Goal: Transaction & Acquisition: Purchase product/service

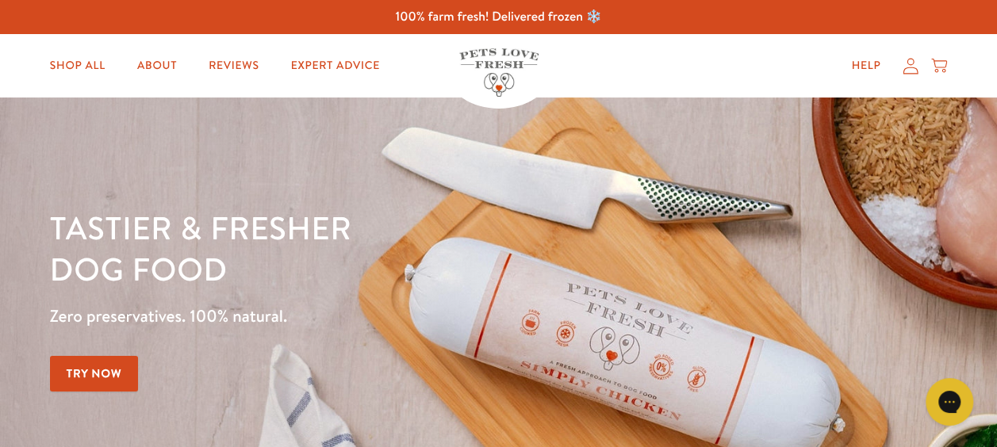
click at [849, 298] on div "Tastier & fresher dog food Zero preservatives. 100% natural. Try Now" at bounding box center [498, 311] width 997 height 209
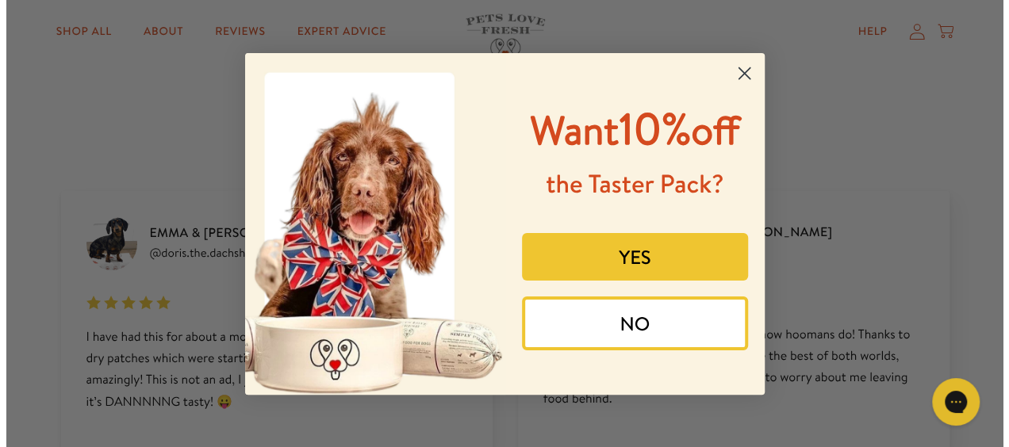
scroll to position [1890, 0]
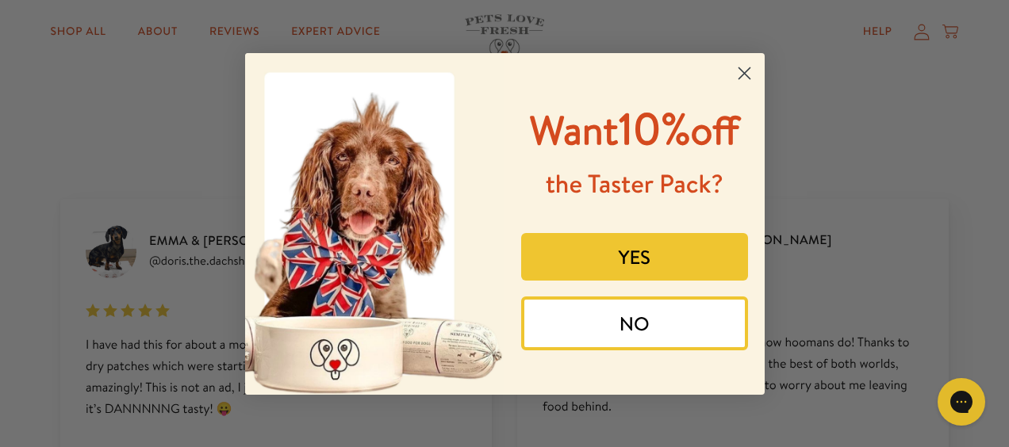
click at [746, 79] on circle "Close dialog" at bounding box center [744, 72] width 26 height 26
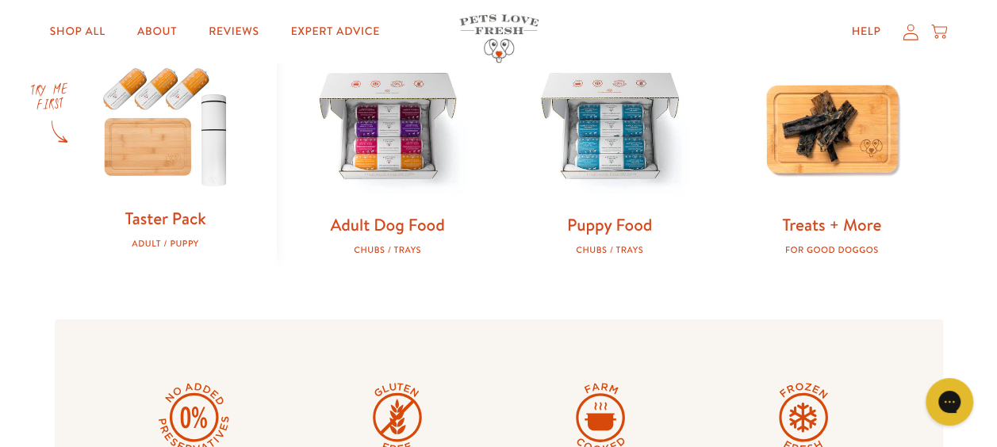
scroll to position [536, 0]
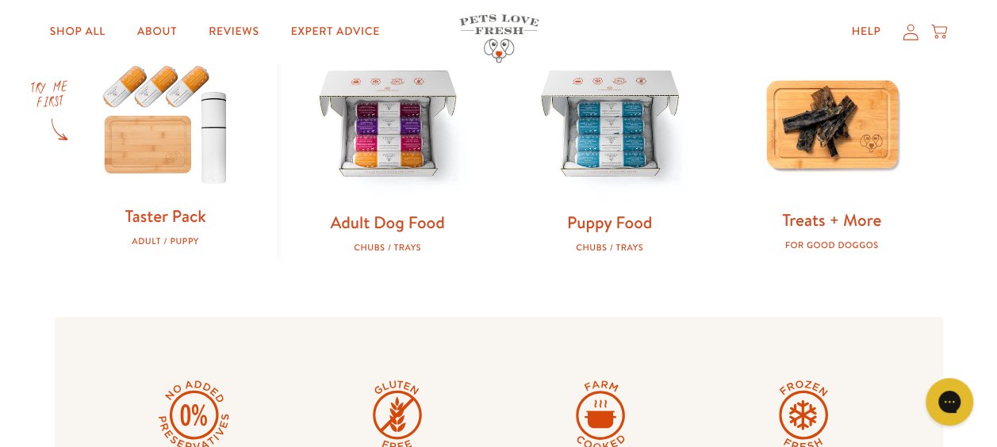
click at [838, 215] on link "Treats + More" at bounding box center [831, 220] width 99 height 23
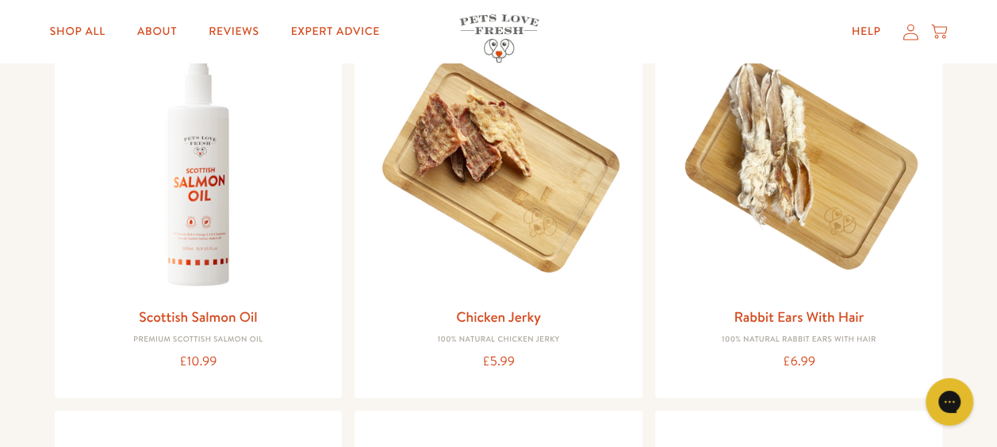
scroll to position [192, 0]
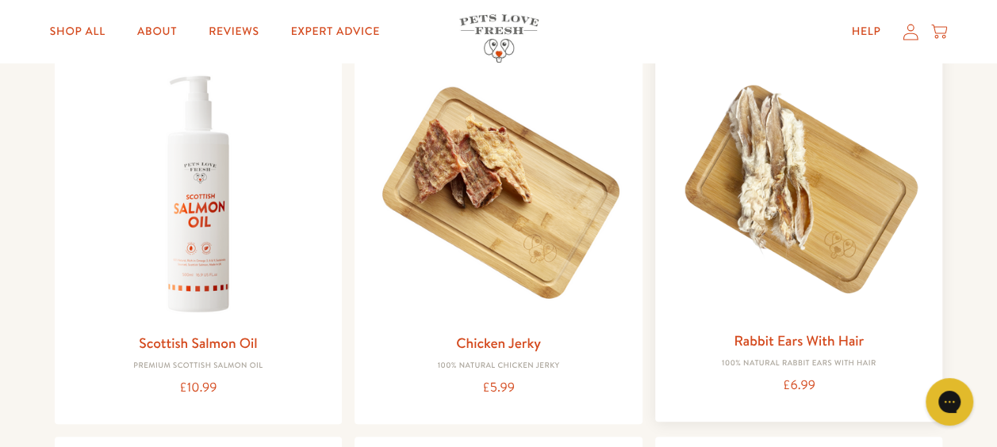
click at [875, 338] on h3 "Rabbit Ears With Hair" at bounding box center [799, 341] width 263 height 24
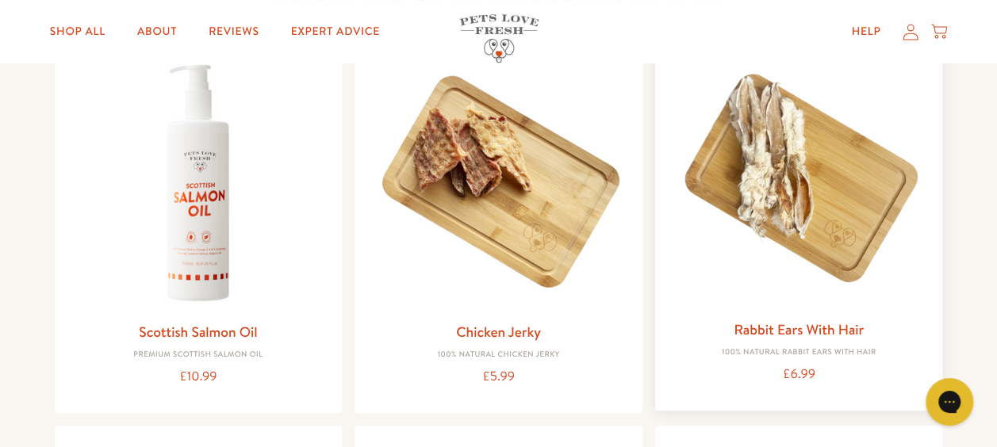
scroll to position [201, 0]
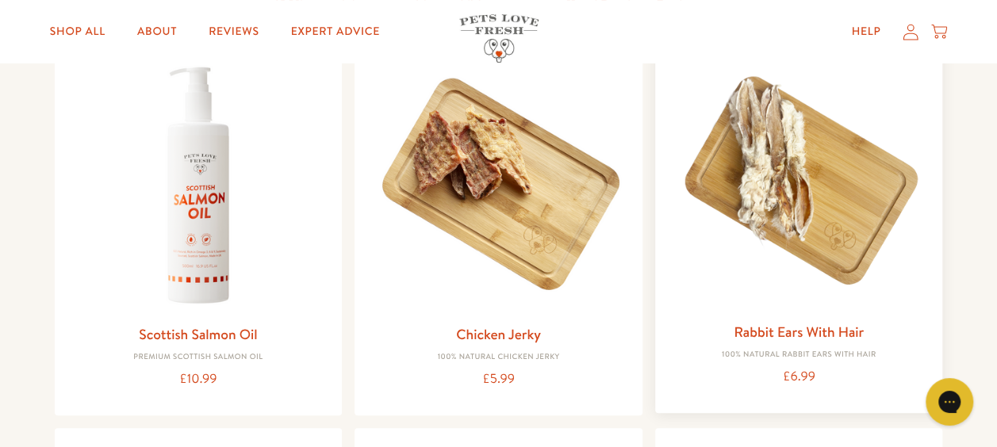
click at [786, 313] on img at bounding box center [799, 183] width 263 height 263
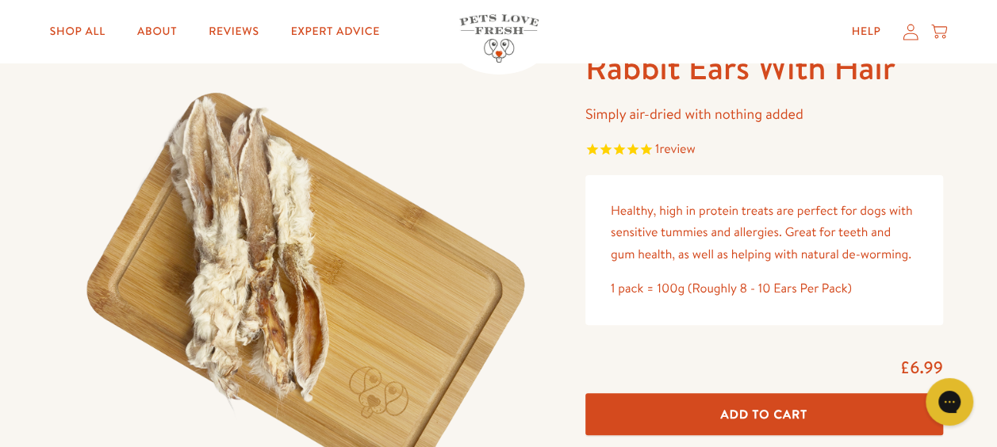
scroll to position [103, 0]
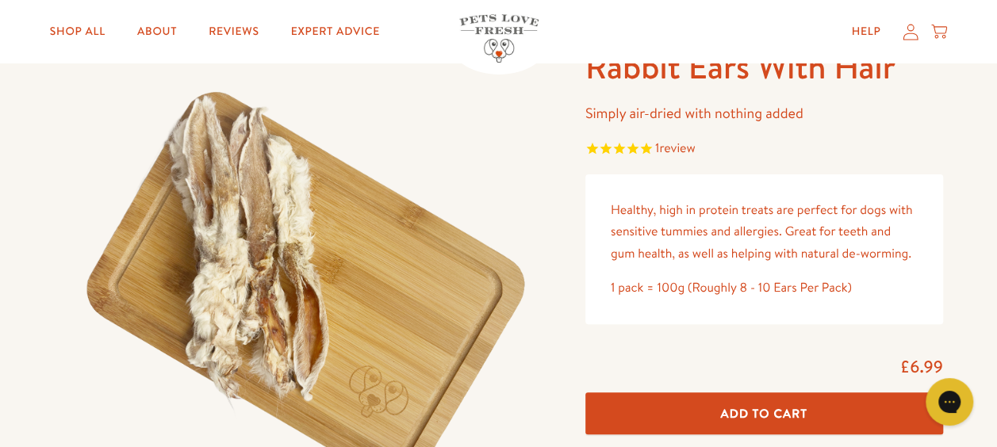
click at [896, 285] on div "1 pack = 100g (Roughly 8 - 10 Ears Per Pack)" at bounding box center [764, 288] width 307 height 21
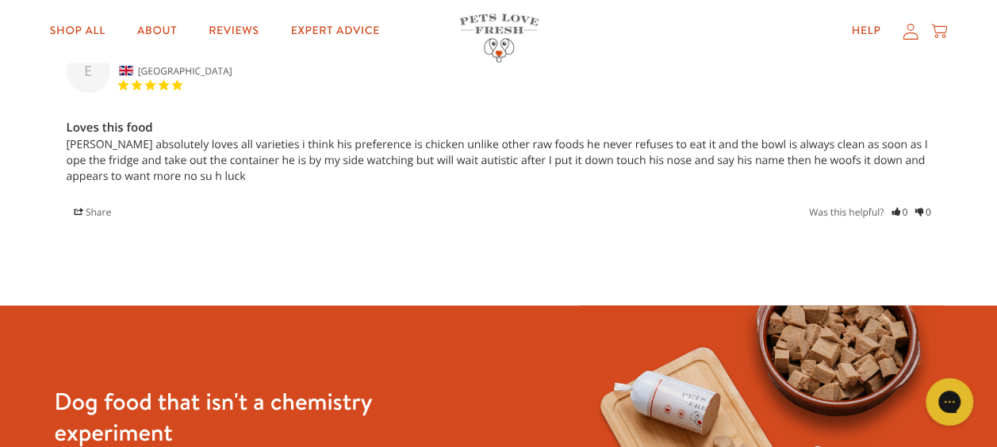
scroll to position [1434, 0]
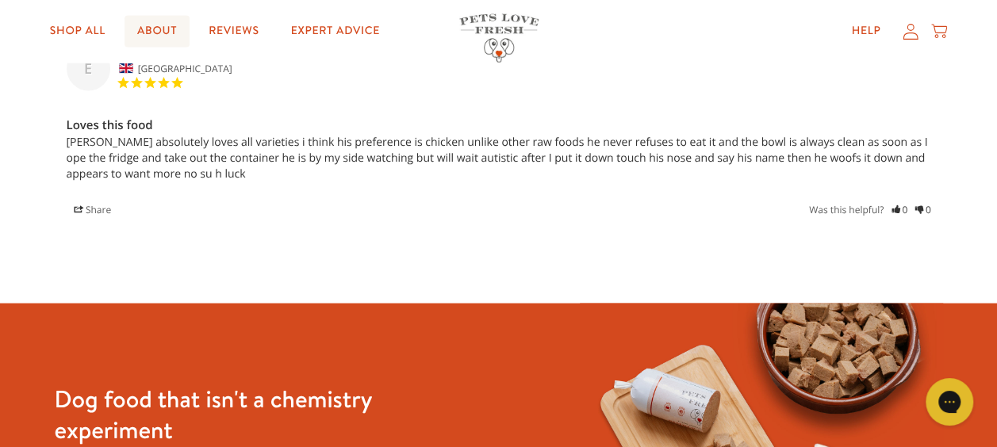
click at [157, 26] on link "About" at bounding box center [157, 32] width 65 height 32
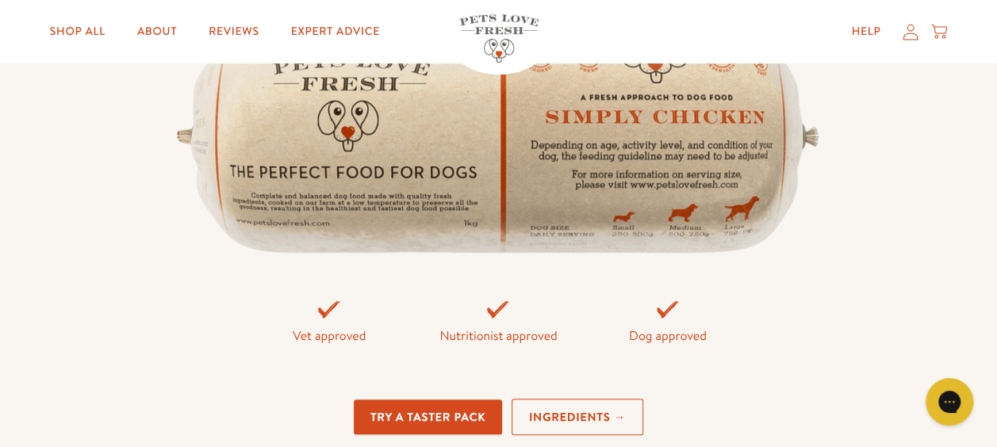
scroll to position [3296, 0]
click at [843, 289] on div "The Result: Farm Fresh Nutrition We’re committed to making the best possible do…" at bounding box center [499, 123] width 888 height 827
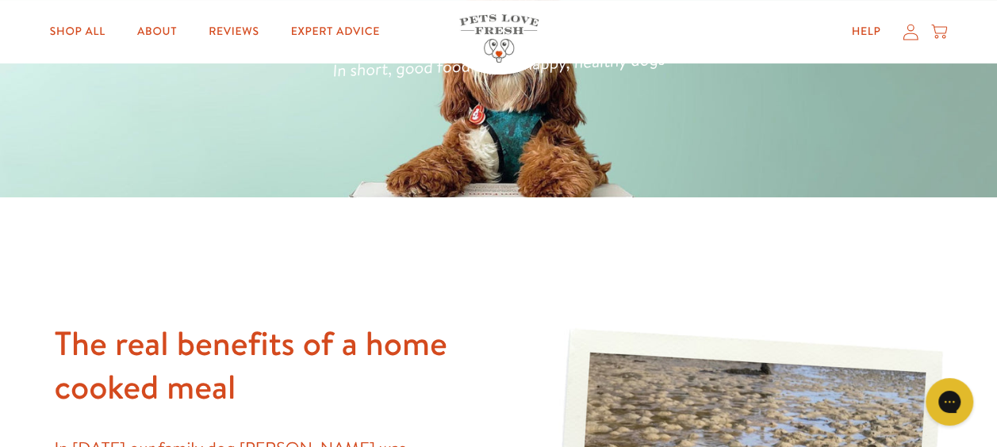
scroll to position [0, 0]
